Goal: Information Seeking & Learning: Learn about a topic

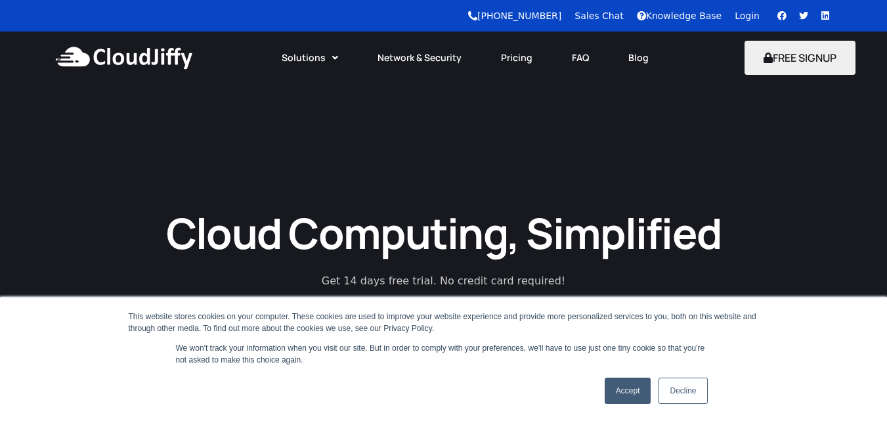
click at [641, 385] on link "Accept" at bounding box center [627, 390] width 47 height 26
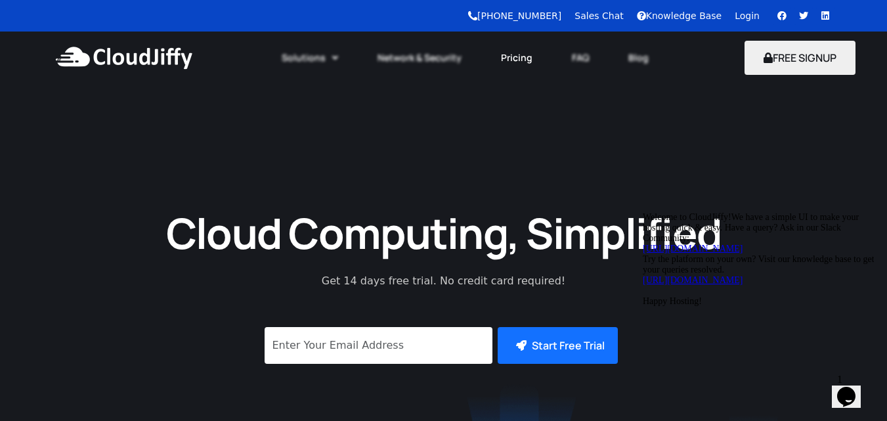
click at [521, 54] on link "Pricing" at bounding box center [516, 57] width 71 height 29
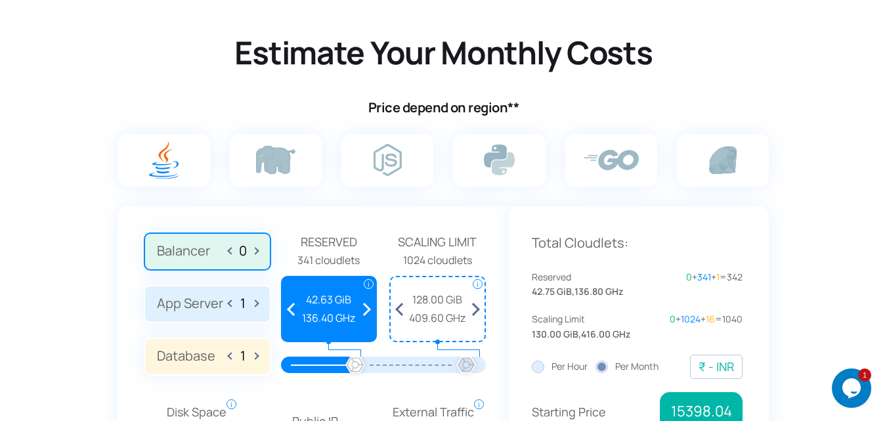
scroll to position [853, 0]
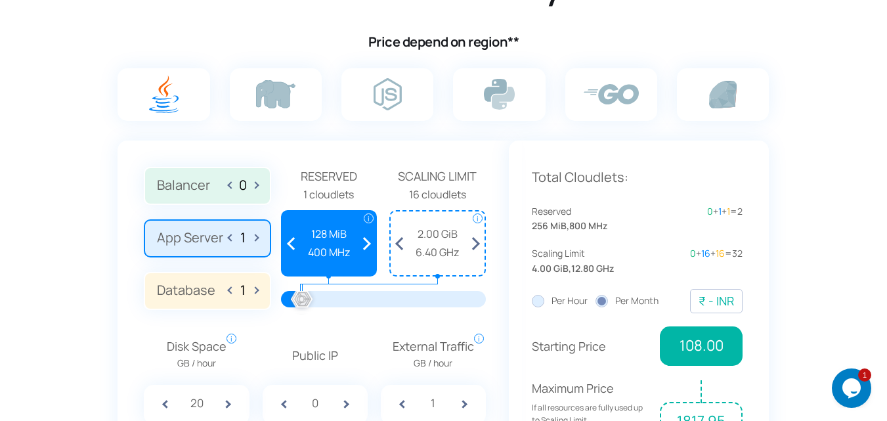
click at [221, 243] on label "App Server 1" at bounding box center [207, 238] width 127 height 38
click at [0, 0] on input "App Server 1" at bounding box center [0, 0] width 0 height 0
click at [227, 243] on label "App Server 1" at bounding box center [207, 238] width 127 height 38
click at [0, 0] on input "App Server 1" at bounding box center [0, 0] width 0 height 0
click at [230, 239] on span at bounding box center [231, 237] width 7 height 21
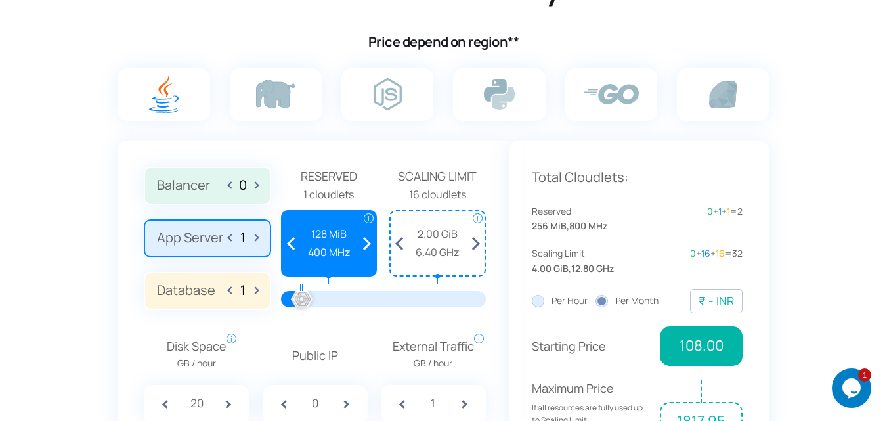
type input "0"
click at [237, 292] on input "1" at bounding box center [242, 289] width 21 height 15
click at [203, 300] on label "Database 1" at bounding box center [207, 291] width 127 height 38
click at [0, 0] on input "Database 1" at bounding box center [0, 0] width 0 height 0
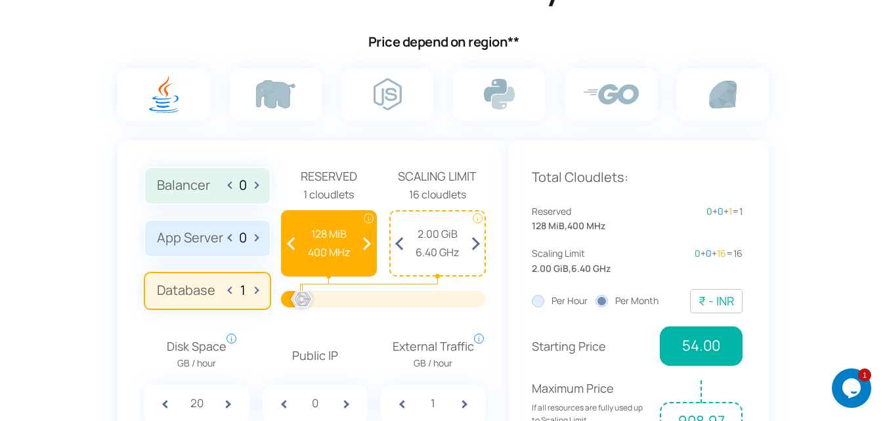
click at [363, 245] on span at bounding box center [366, 243] width 19 height 64
click at [364, 245] on span at bounding box center [366, 243] width 19 height 64
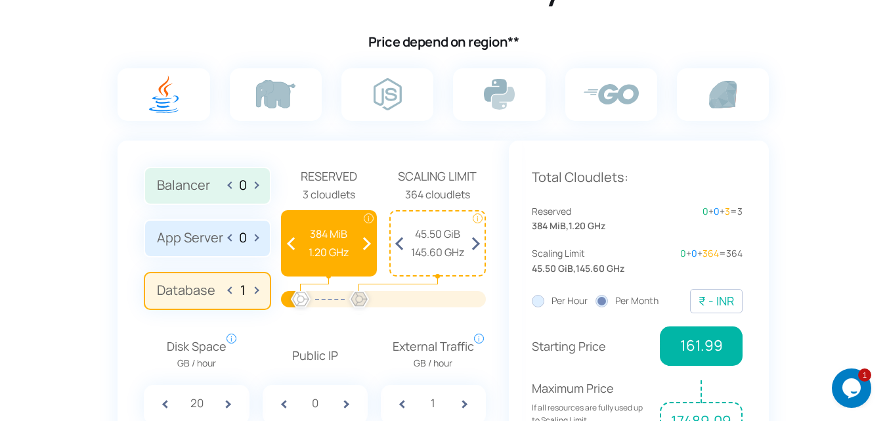
drag, startPoint x: 299, startPoint y: 302, endPoint x: 359, endPoint y: 302, distance: 59.7
click at [359, 302] on div at bounding box center [359, 299] width 29 height 29
drag, startPoint x: 361, startPoint y: 302, endPoint x: 383, endPoint y: 301, distance: 22.3
click at [383, 301] on div at bounding box center [383, 299] width 29 height 29
drag, startPoint x: 299, startPoint y: 298, endPoint x: 306, endPoint y: 299, distance: 6.7
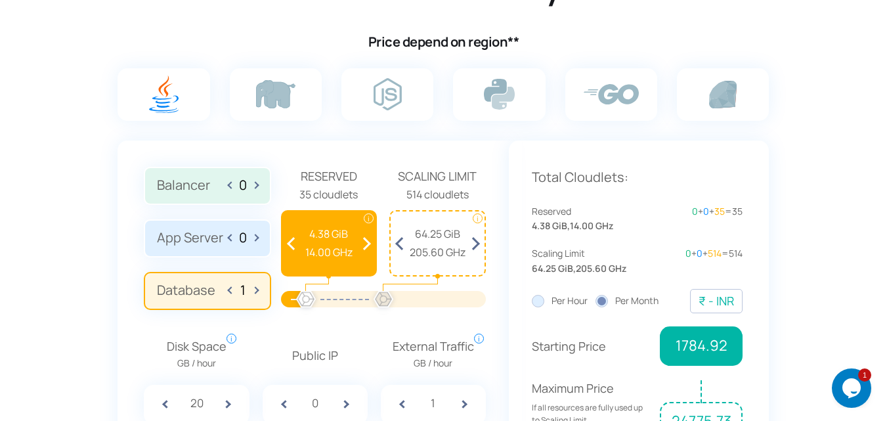
click at [306, 299] on div at bounding box center [305, 299] width 29 height 29
click at [286, 248] on span at bounding box center [291, 243] width 19 height 64
click at [288, 244] on span at bounding box center [291, 243] width 19 height 64
click at [520, 281] on div "Total Cloudlets: Reserved 4.00 GiB , 12.80 GHz 0 + 0 + 32 = 32 Scaling Limit 64…" at bounding box center [639, 316] width 261 height 353
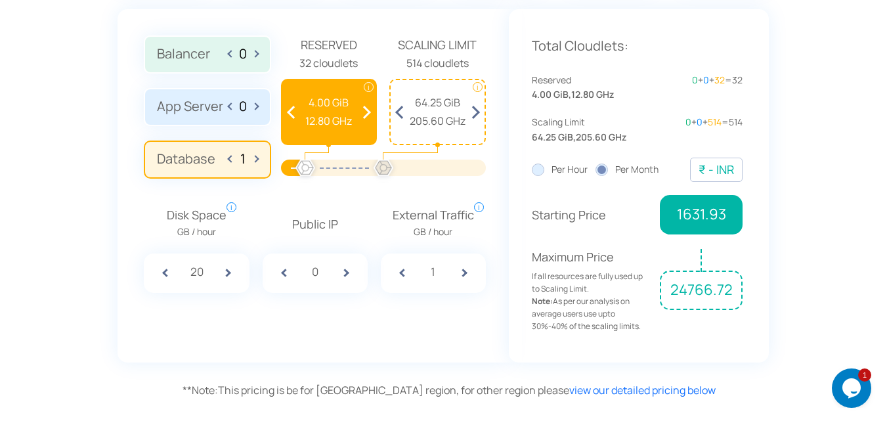
scroll to position [919, 0]
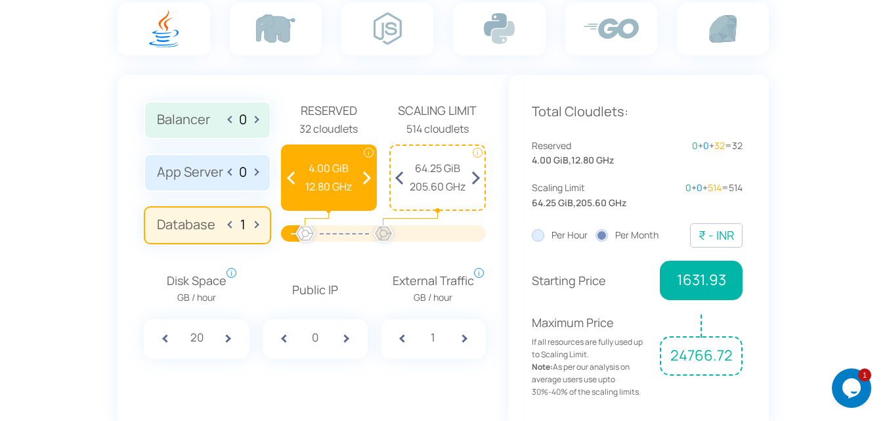
drag, startPoint x: 211, startPoint y: 337, endPoint x: 175, endPoint y: 336, distance: 36.8
click at [175, 336] on div "20" at bounding box center [196, 338] width 105 height 39
type input "400"
click at [277, 304] on div "Public IP 0" at bounding box center [315, 319] width 118 height 78
click at [360, 337] on span at bounding box center [354, 338] width 26 height 39
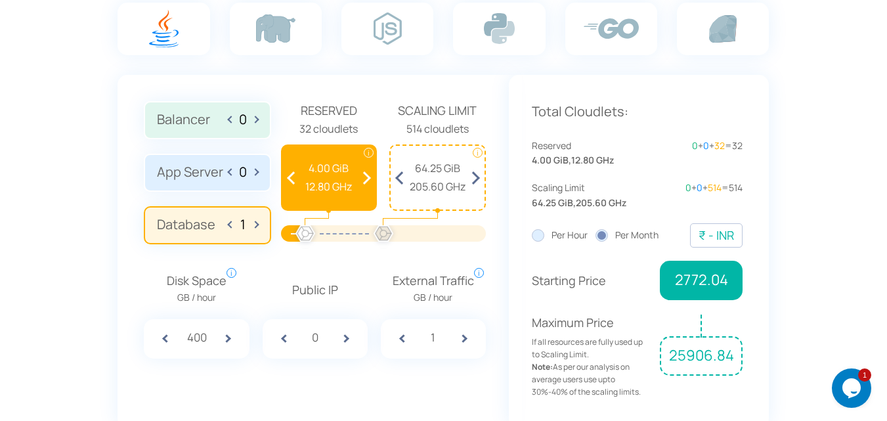
type input "1"
click at [464, 337] on span at bounding box center [472, 338] width 26 height 39
type input "2"
click at [352, 291] on p "Public IP" at bounding box center [315, 289] width 105 height 19
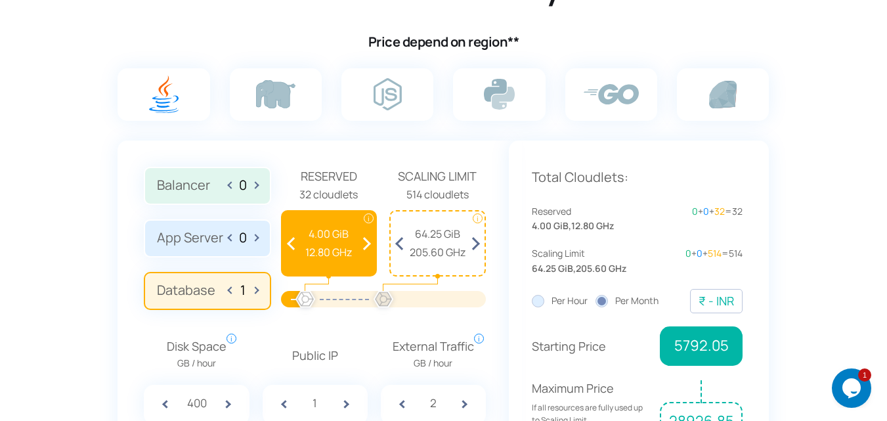
click at [396, 246] on span at bounding box center [399, 243] width 19 height 64
drag, startPoint x: 387, startPoint y: 295, endPoint x: 339, endPoint y: 303, distance: 47.8
click at [339, 303] on div at bounding box center [339, 299] width 29 height 29
click at [474, 249] on span at bounding box center [474, 243] width 19 height 64
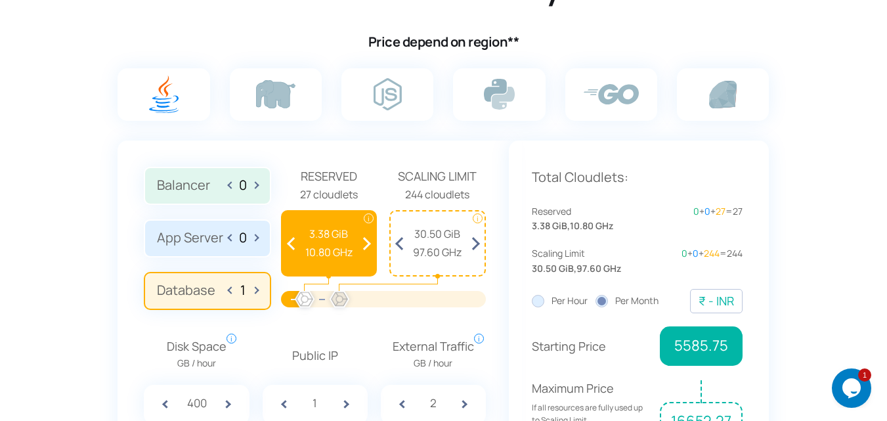
click at [474, 249] on span at bounding box center [474, 243] width 19 height 64
click at [476, 243] on span at bounding box center [474, 243] width 19 height 64
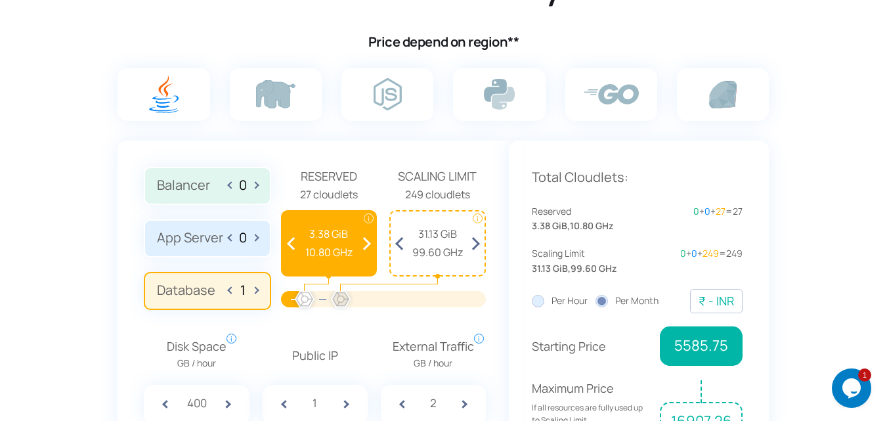
click at [476, 243] on span at bounding box center [474, 243] width 19 height 64
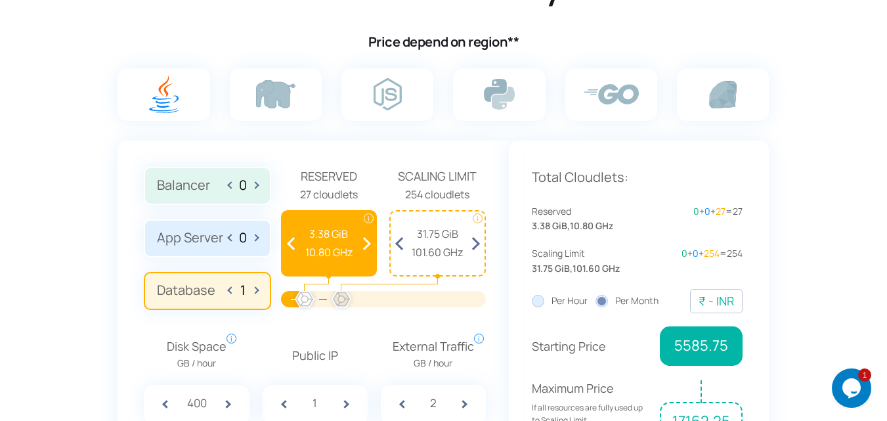
click at [476, 243] on span at bounding box center [474, 243] width 19 height 64
drag, startPoint x: 312, startPoint y: 297, endPoint x: 342, endPoint y: 299, distance: 29.6
click at [342, 299] on div at bounding box center [383, 299] width 165 height 16
click at [294, 246] on span at bounding box center [291, 243] width 19 height 64
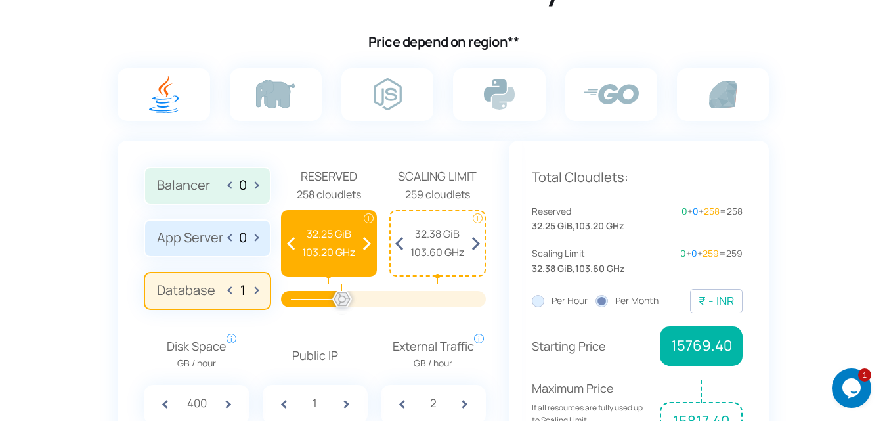
click at [294, 246] on span at bounding box center [291, 243] width 19 height 64
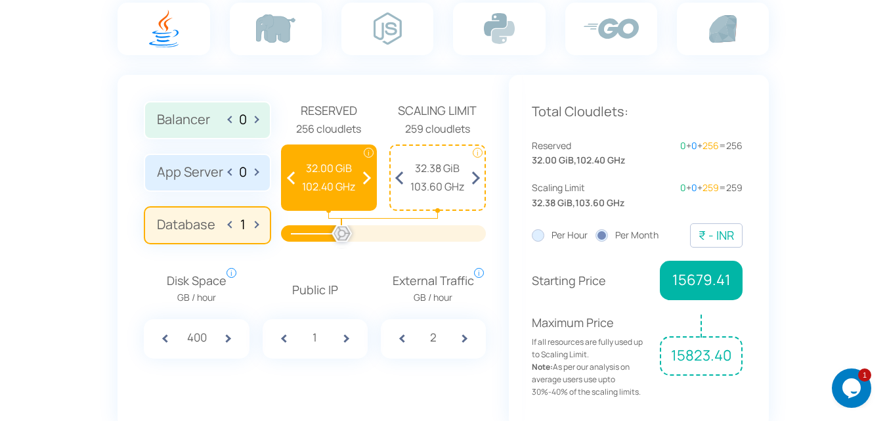
click at [419, 252] on div "Disk Space GB / hour i Amount of disk space consumed per hour. While checking p…" at bounding box center [314, 304] width 354 height 107
drag, startPoint x: 347, startPoint y: 236, endPoint x: 382, endPoint y: 234, distance: 35.5
click at [382, 234] on div at bounding box center [382, 234] width 29 height 29
click at [476, 182] on span at bounding box center [474, 178] width 19 height 64
click at [477, 183] on span at bounding box center [474, 178] width 19 height 64
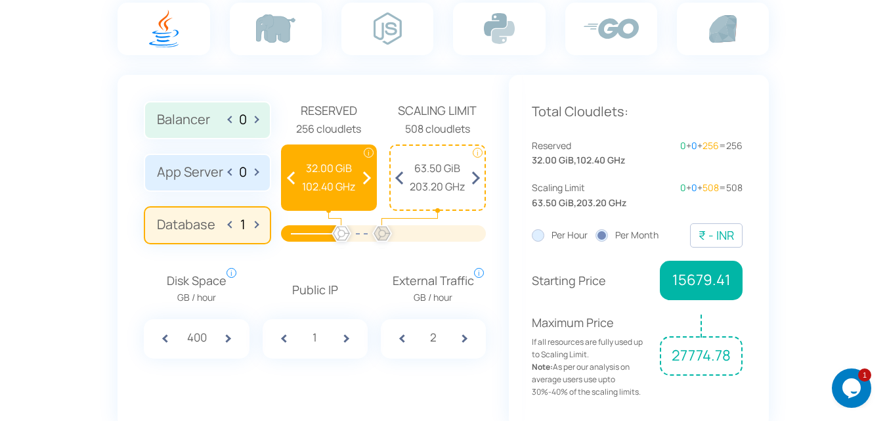
click at [470, 180] on span at bounding box center [474, 178] width 19 height 64
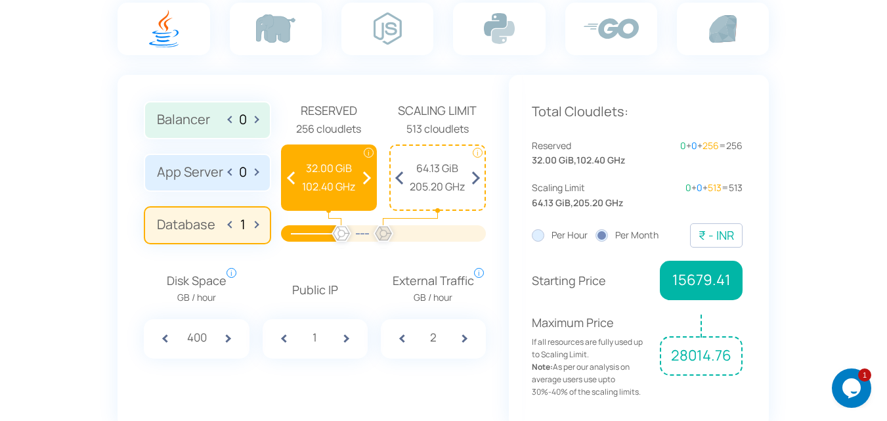
click at [401, 172] on span at bounding box center [399, 178] width 19 height 64
drag, startPoint x: 340, startPoint y: 232, endPoint x: 383, endPoint y: 237, distance: 43.6
click at [383, 237] on div at bounding box center [383, 233] width 165 height 16
click at [288, 175] on span at bounding box center [291, 178] width 19 height 64
click at [291, 177] on span at bounding box center [291, 178] width 19 height 64
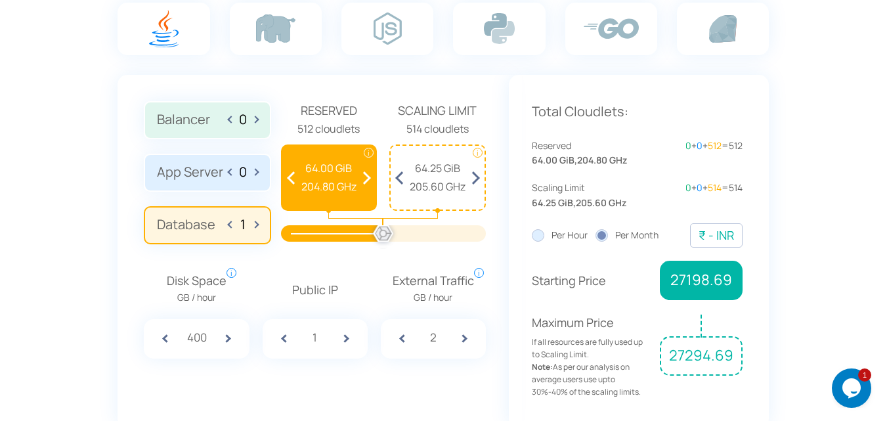
click at [511, 263] on div "Total Cloudlets: Reserved 64.00 GiB , 204.80 GHz 0 + 0 + 512 = 512 Scaling Limi…" at bounding box center [639, 251] width 261 height 353
drag, startPoint x: 579, startPoint y: 159, endPoint x: 635, endPoint y: 156, distance: 55.2
click at [635, 156] on div "Reserved 64.00 GiB , 204.80 GHz" at bounding box center [585, 153] width 106 height 30
click at [633, 159] on div "Reserved 64.00 GiB , 204.80 GHz" at bounding box center [585, 153] width 106 height 30
copy span "204.80 GHz"
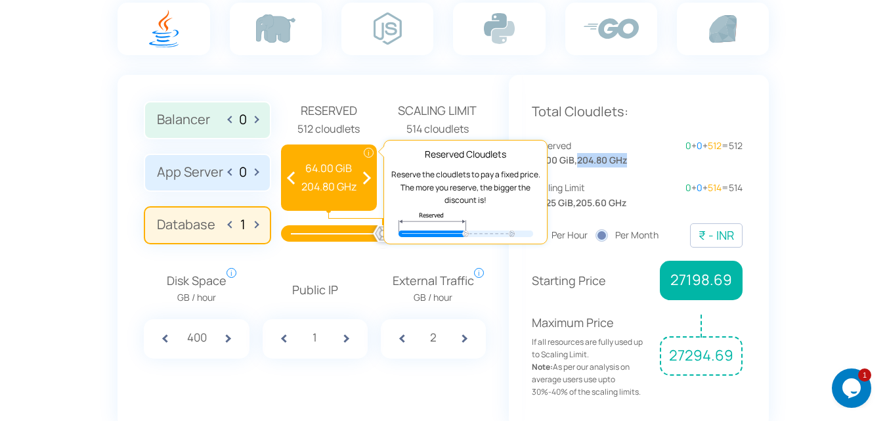
click at [369, 148] on span "i" at bounding box center [369, 153] width 10 height 10
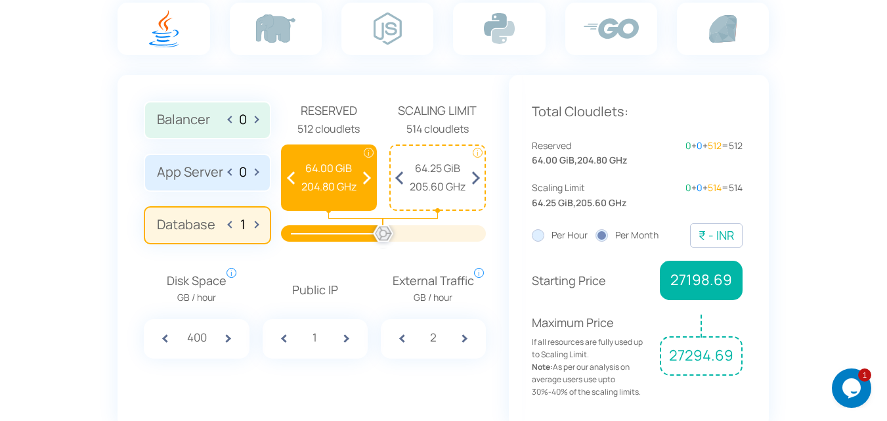
click at [599, 169] on div "Reserved 64.00 GiB , 204.80 GHz 0 + 0 + 512 = 512 Scaling Limit 64.25 GiB , 205…" at bounding box center [637, 174] width 211 height 72
drag, startPoint x: 579, startPoint y: 159, endPoint x: 632, endPoint y: 159, distance: 52.5
click at [632, 159] on div "Reserved 64.00 GiB , 204.80 GHz" at bounding box center [585, 153] width 106 height 30
copy span "204.80 GHz"
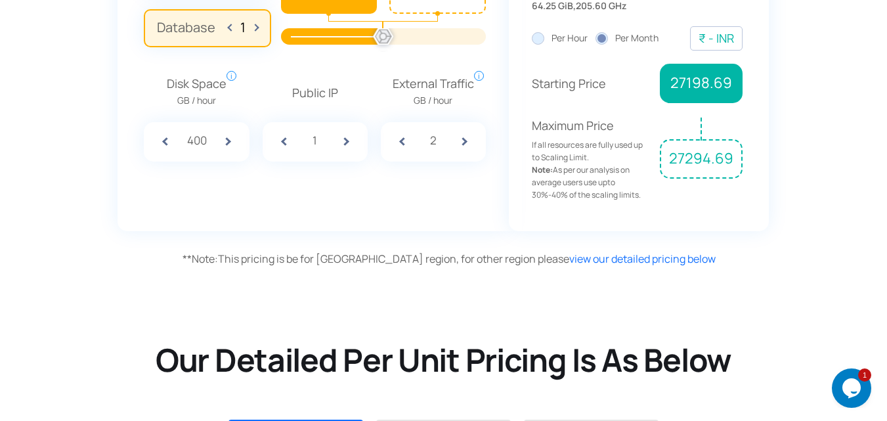
scroll to position [1378, 0]
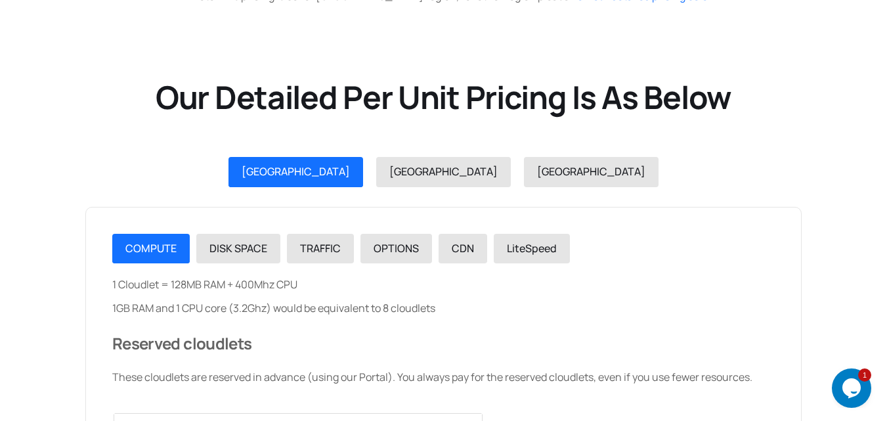
drag, startPoint x: 133, startPoint y: 282, endPoint x: 307, endPoint y: 286, distance: 174.0
drag, startPoint x: 176, startPoint y: 306, endPoint x: 273, endPoint y: 306, distance: 97.1
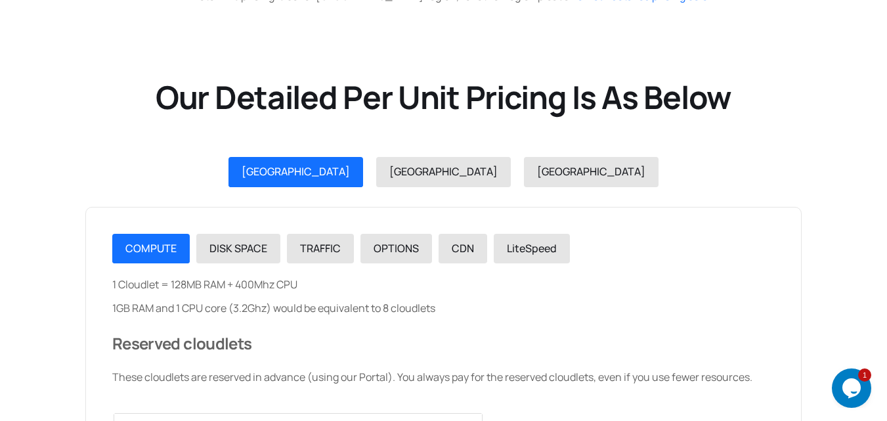
click at [320, 249] on span "TRAFFIC" at bounding box center [320, 248] width 41 height 14
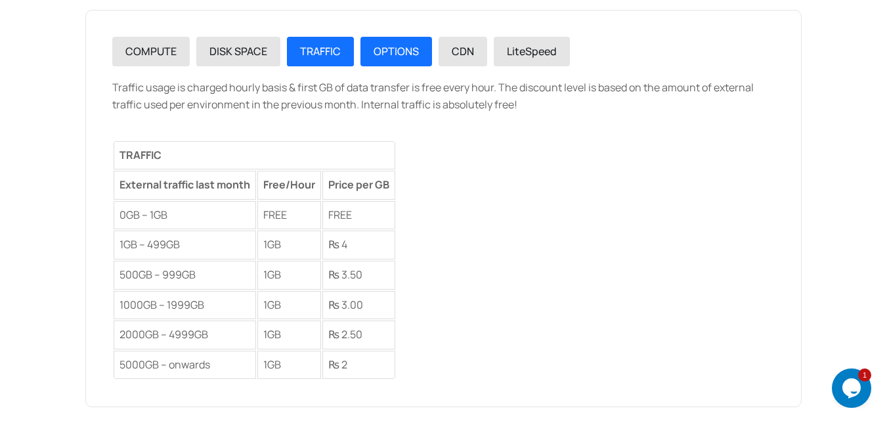
scroll to position [1641, 0]
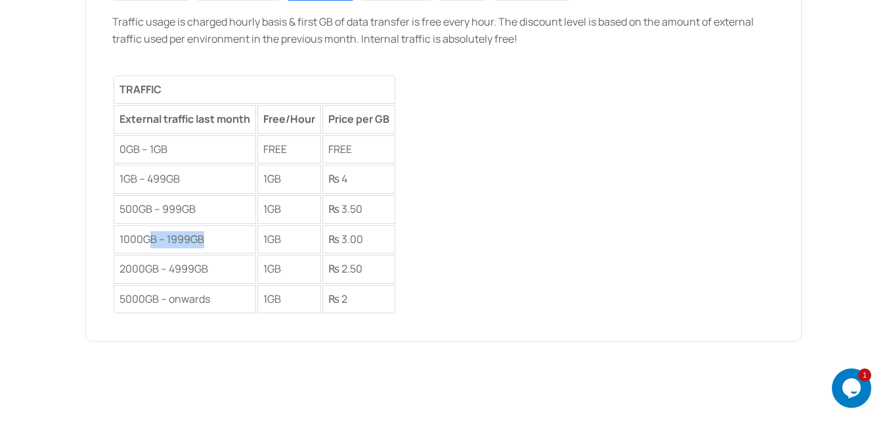
drag, startPoint x: 152, startPoint y: 243, endPoint x: 245, endPoint y: 242, distance: 93.2
click at [245, 242] on td "1000GB – 1999GB" at bounding box center [185, 239] width 142 height 29
click at [273, 237] on td "1GB" at bounding box center [289, 239] width 64 height 29
